Goal: Check status: Check status

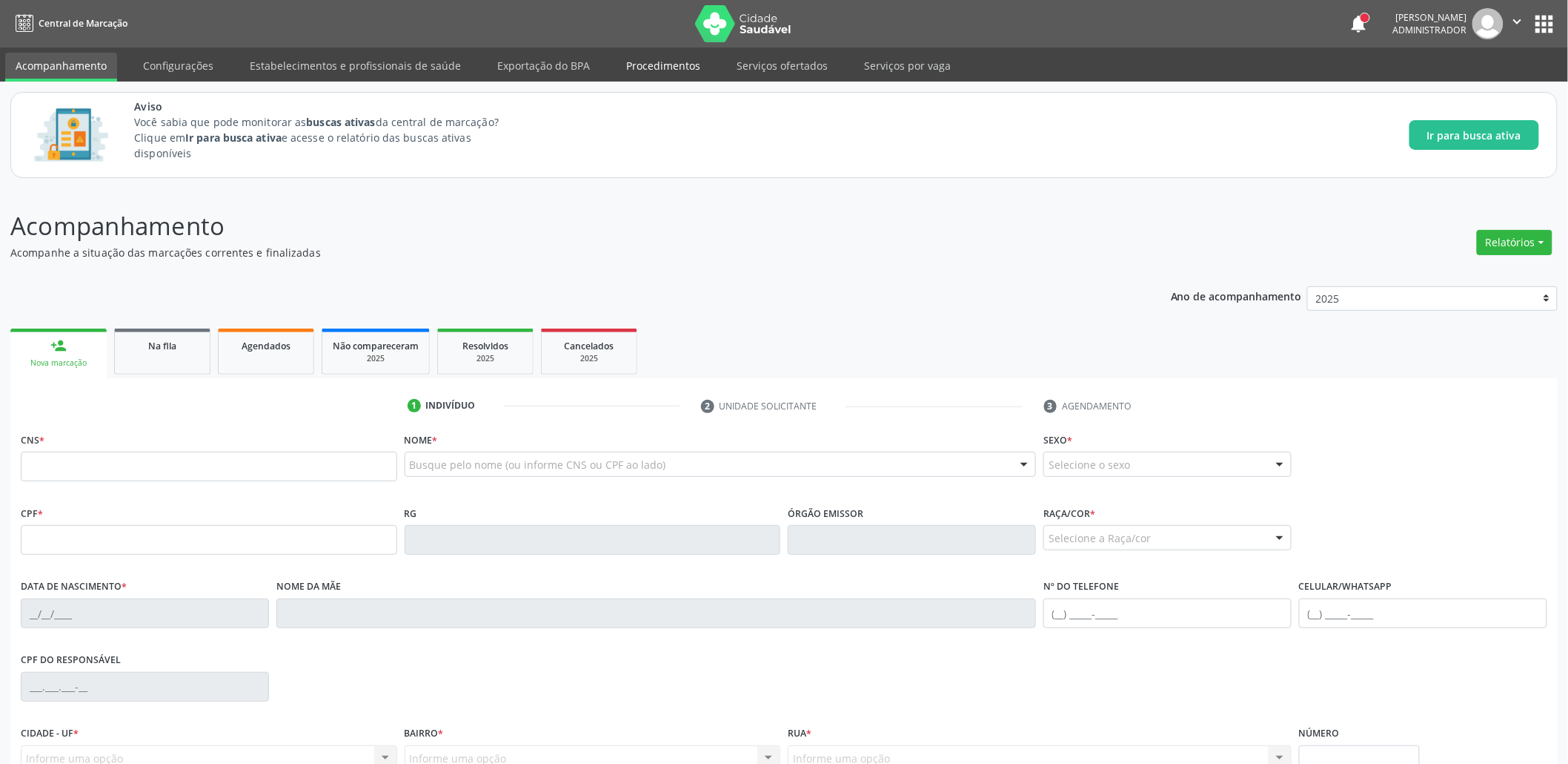
click at [648, 55] on link "Procedimentos" at bounding box center [663, 65] width 95 height 26
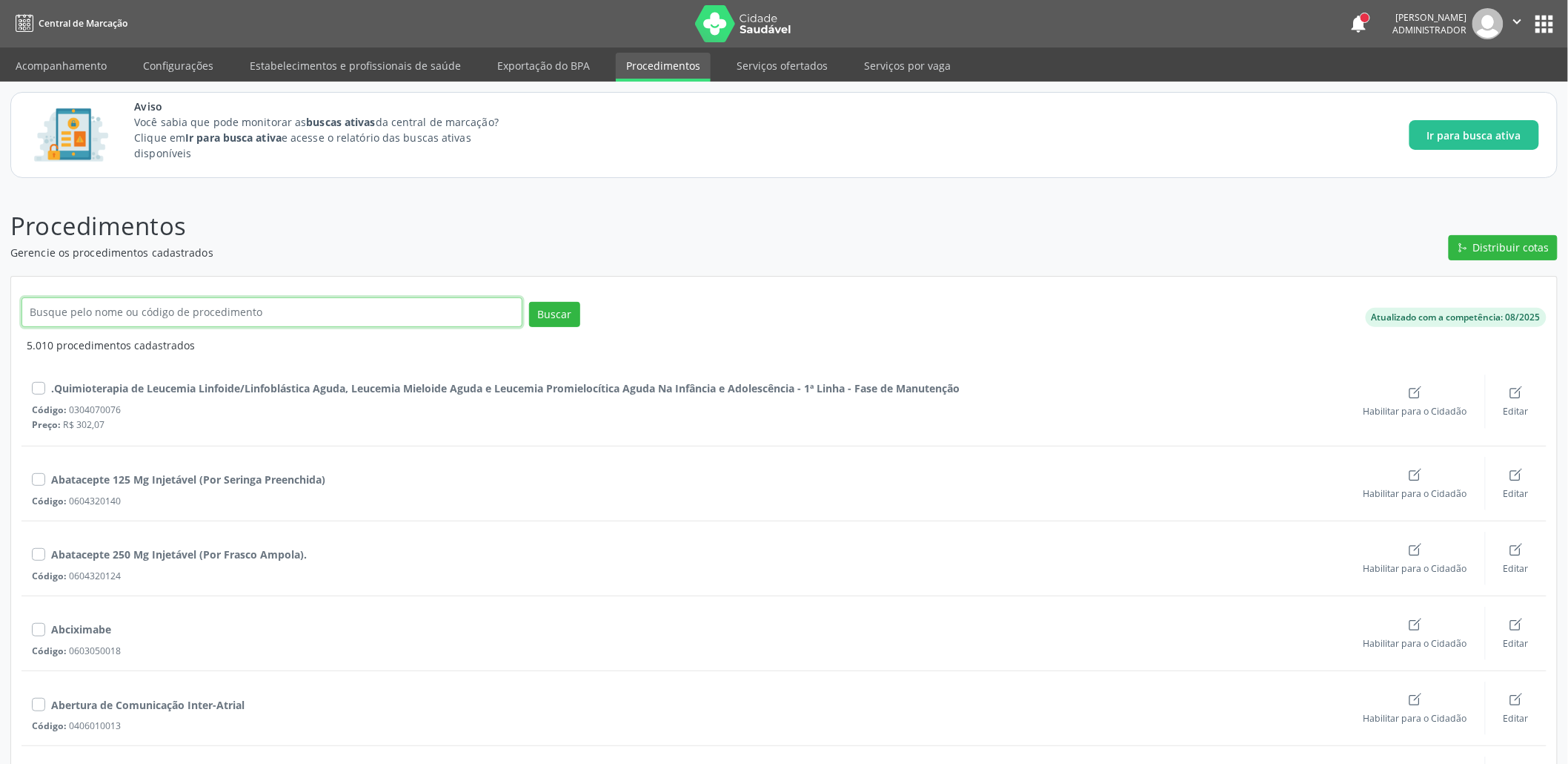
drag, startPoint x: 258, startPoint y: 308, endPoint x: 262, endPoint y: 301, distance: 8.1
click at [262, 304] on input "text" at bounding box center [272, 313] width 501 height 30
paste input "162 1438 2245 0001"
type input "1"
type input "Consulta de profissionais de nível superior na atenção especializada"
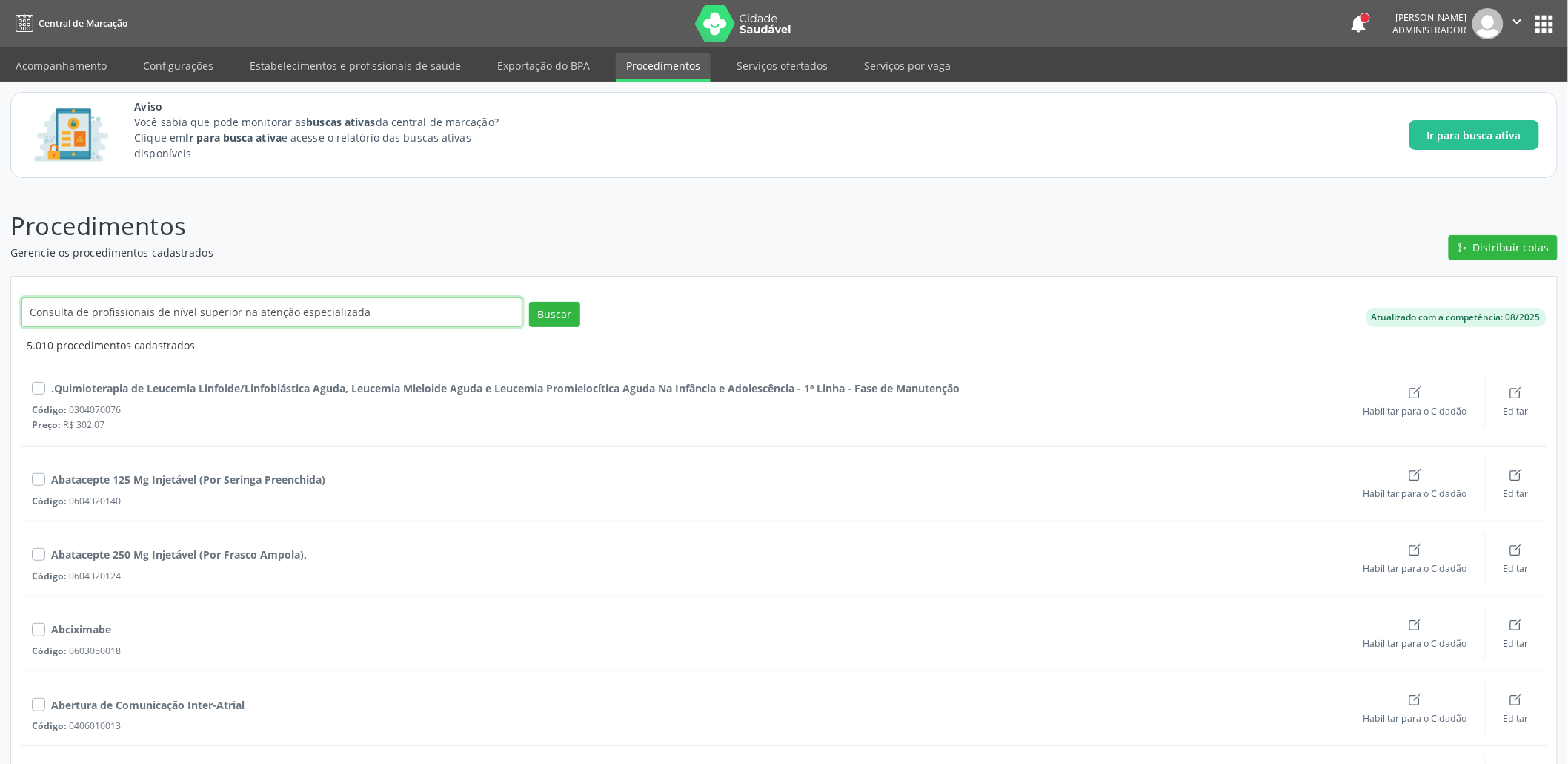
click button "Buscar" at bounding box center [555, 314] width 52 height 25
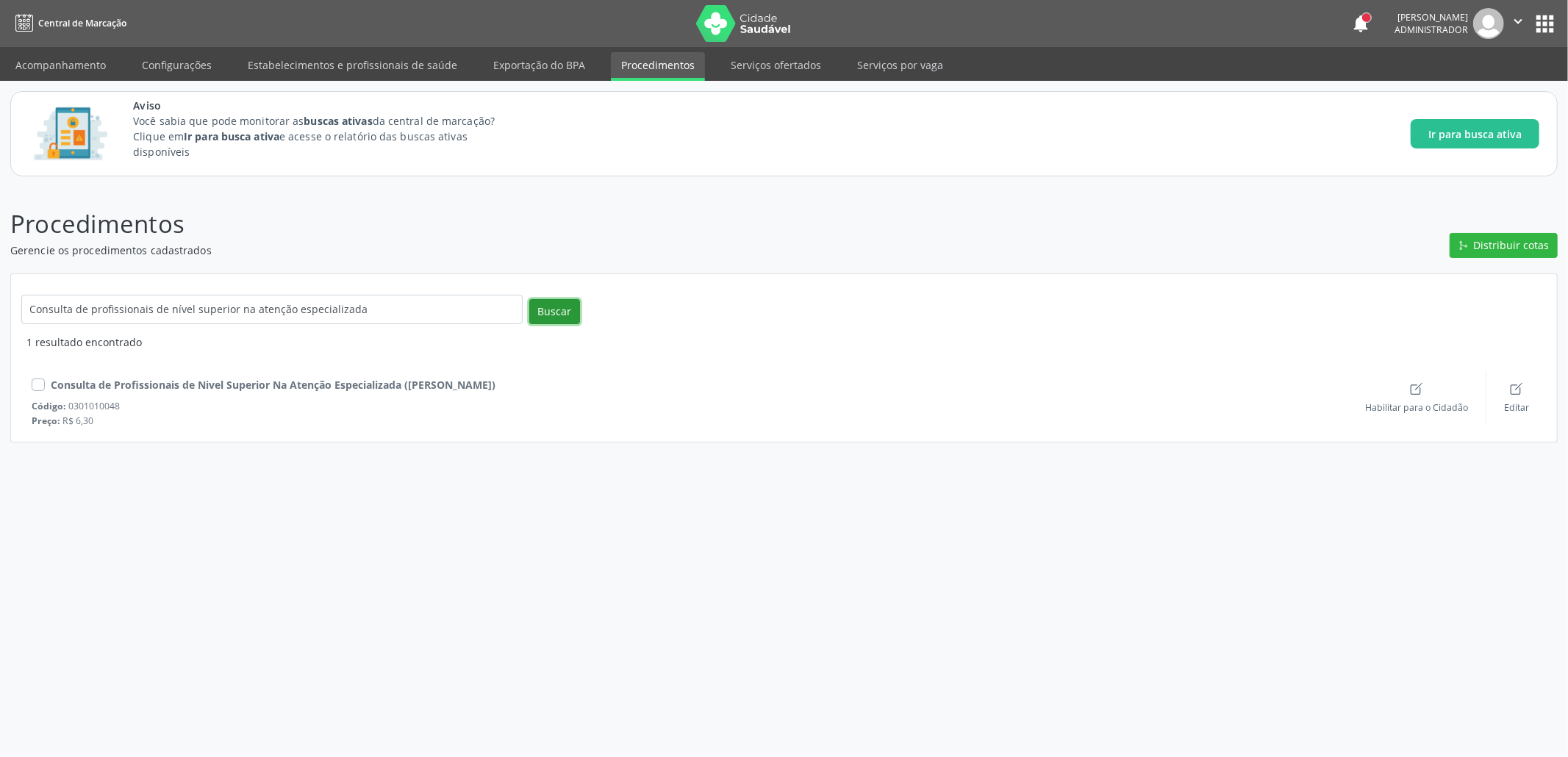
click at [554, 311] on button "Buscar" at bounding box center [555, 311] width 51 height 25
click at [84, 400] on div "Código: 0301010048" at bounding box center [689, 405] width 1316 height 12
copy div "0301010048"
click at [106, 304] on input "Consulta de profissionais de nível superior na atenção especializada" at bounding box center [272, 310] width 501 height 30
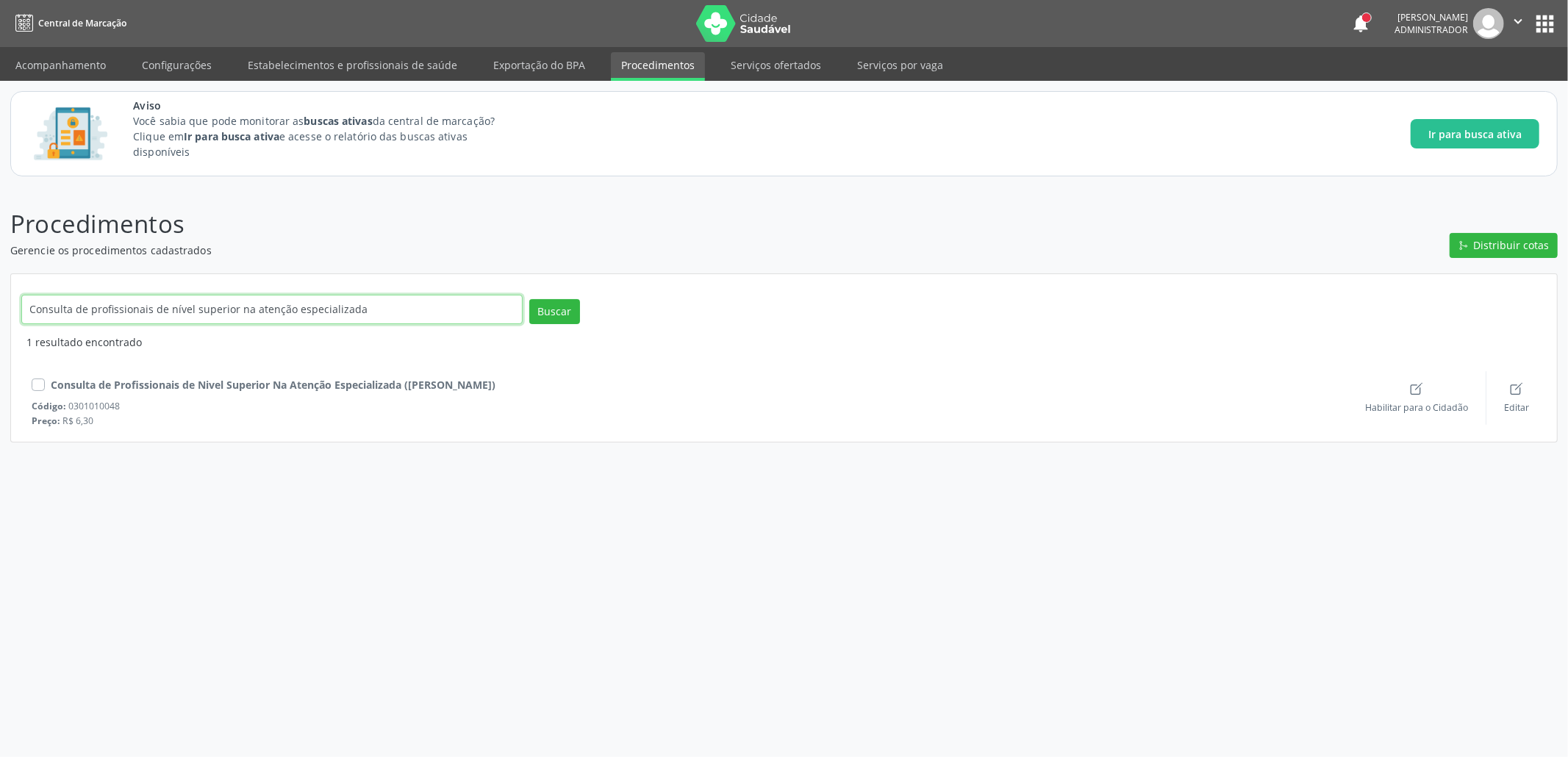
click at [106, 304] on input "Consulta de profissionais de nível superior na atenção especializada" at bounding box center [272, 310] width 501 height 30
paste input "0301010048"
type input "0301010048"
click button "Buscar" at bounding box center [555, 311] width 51 height 25
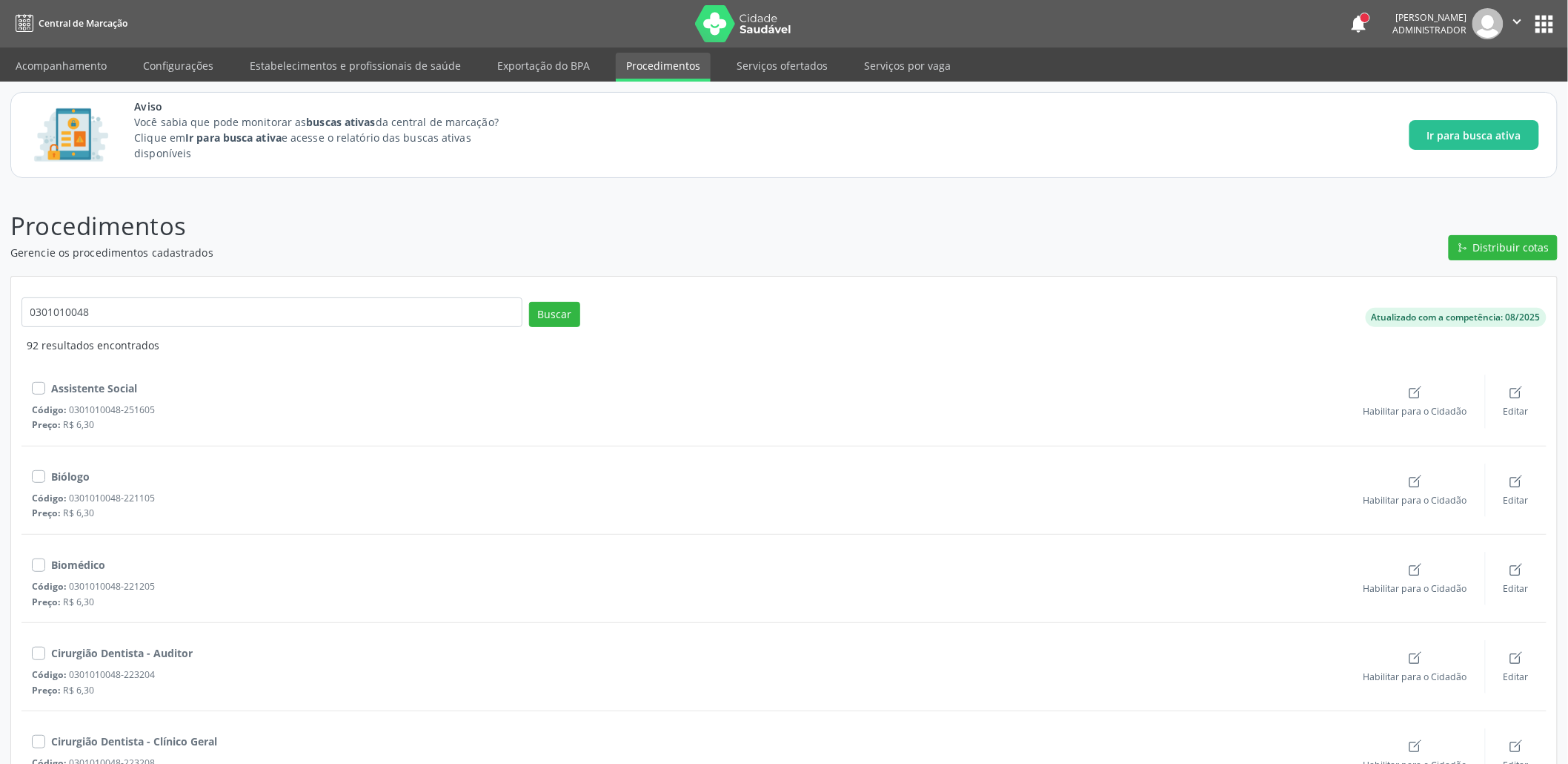
click at [1518, 22] on icon "" at bounding box center [1518, 22] width 17 height 17
click at [1467, 91] on link "Sair" at bounding box center [1480, 90] width 102 height 21
